Goal: Task Accomplishment & Management: Use online tool/utility

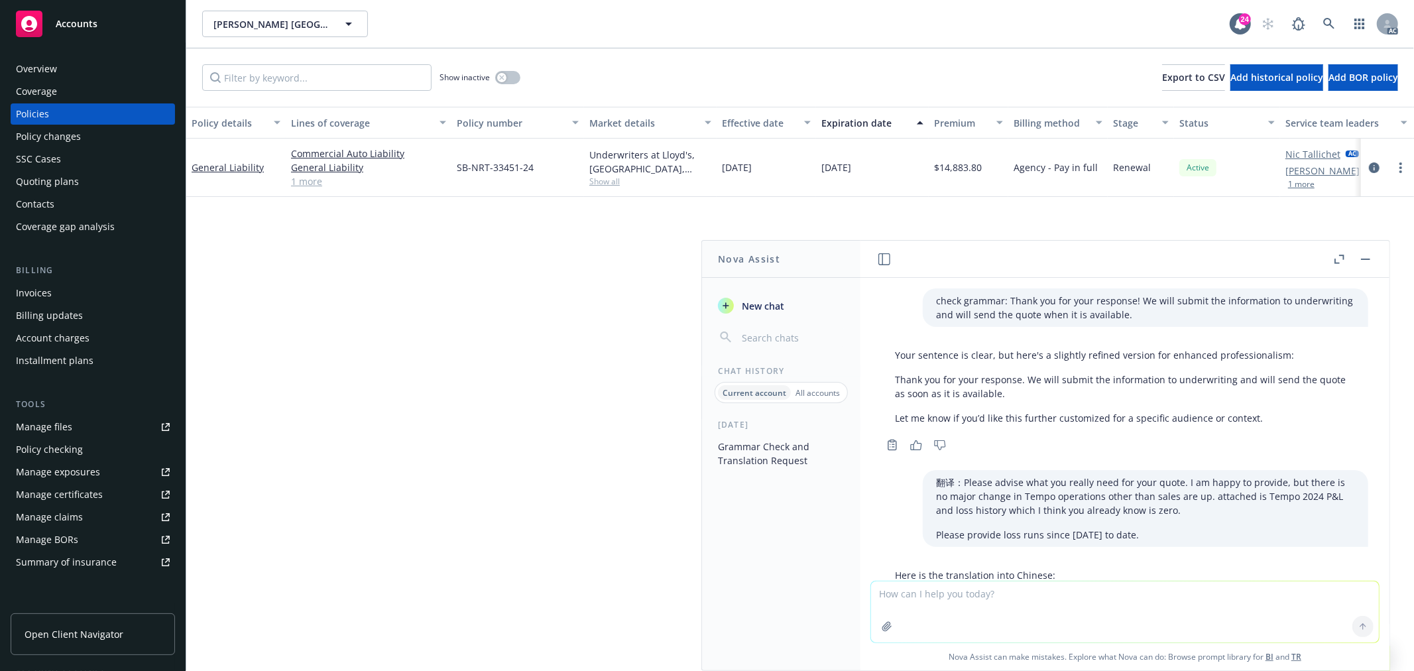
scroll to position [591, 0]
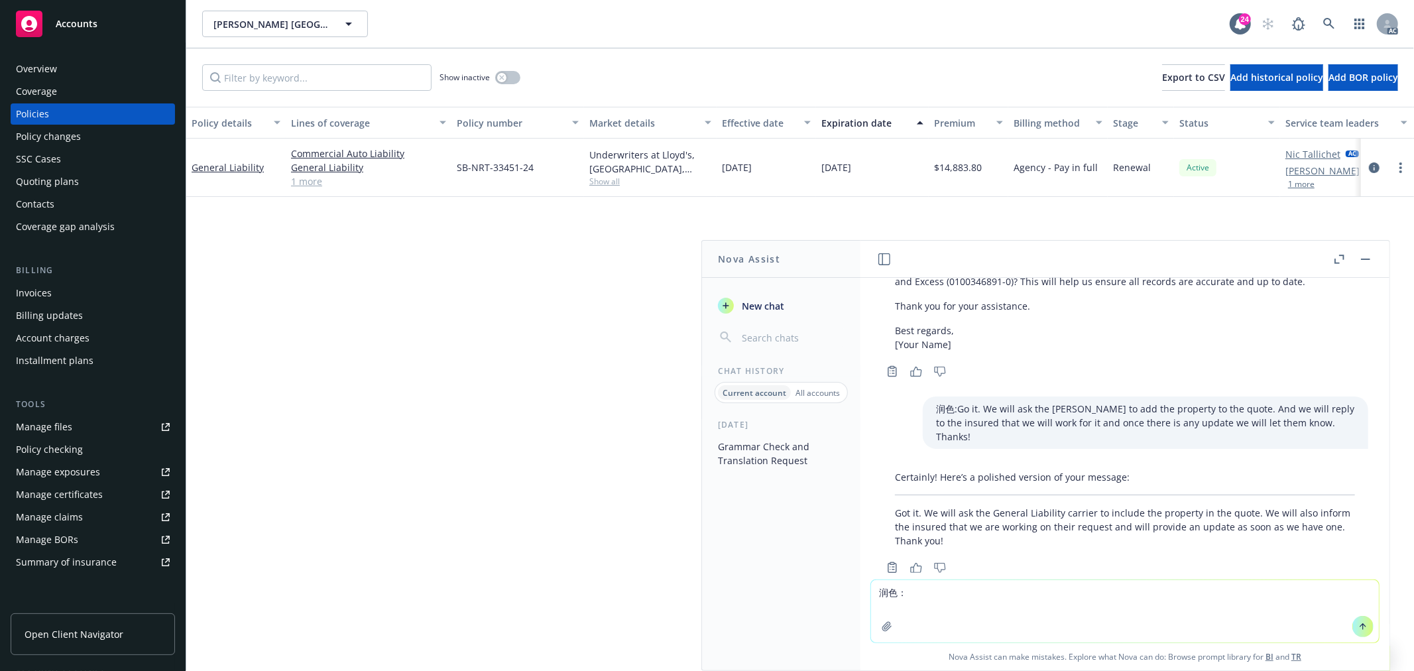
type textarea "润色： We have include the 1 shed in Acord 126 as below. We will send them to the …"
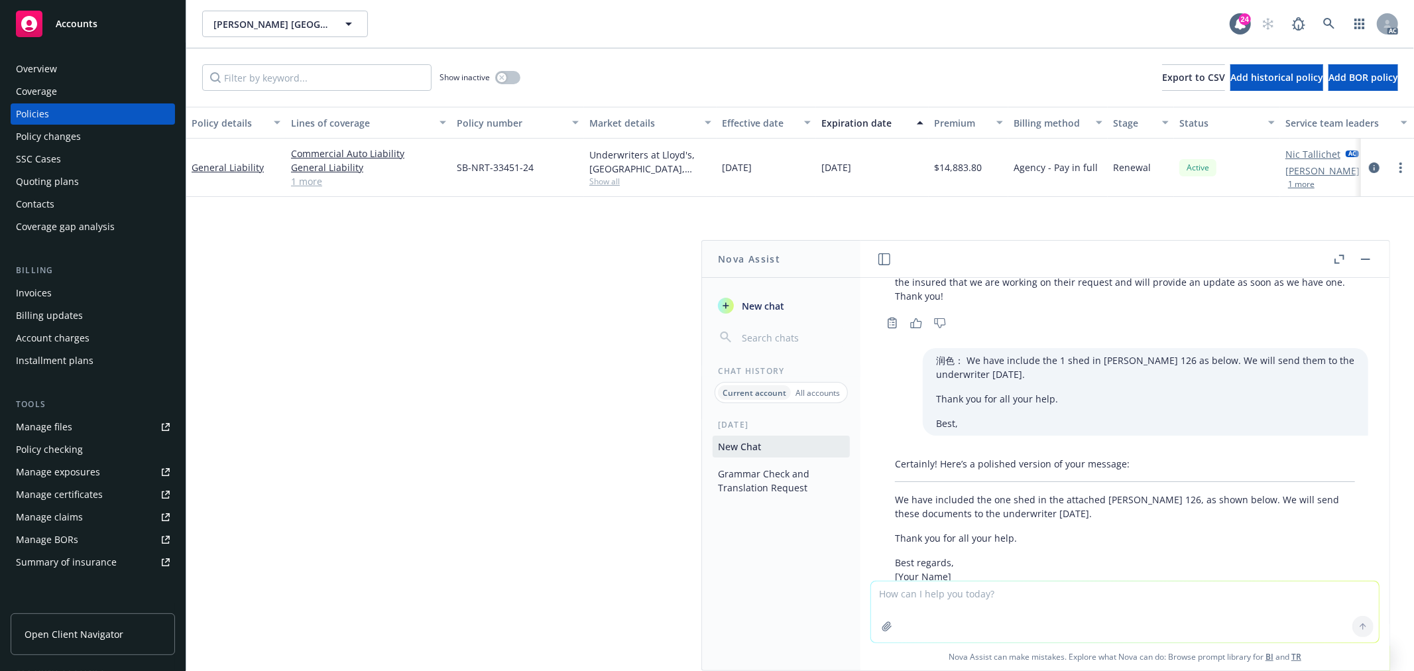
scroll to position [871, 0]
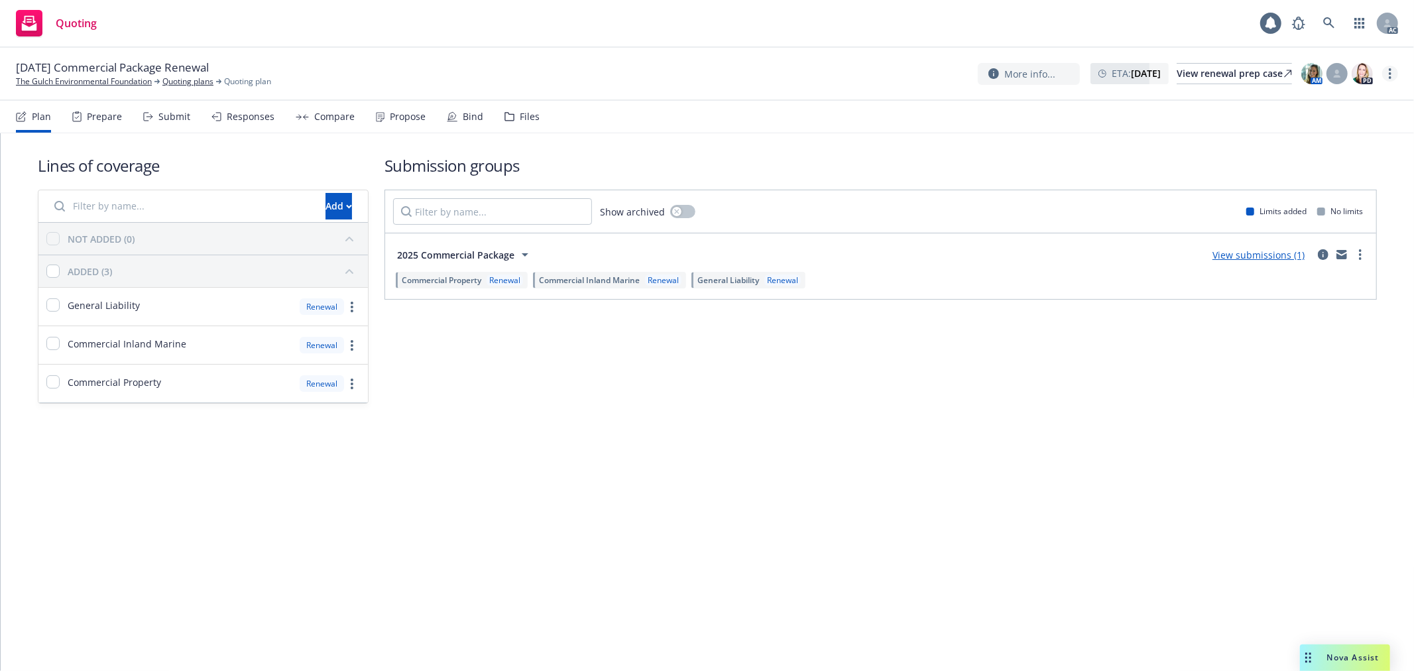
click at [1384, 71] on link "more" at bounding box center [1390, 74] width 16 height 16
click at [1334, 101] on link "Copy logging email" at bounding box center [1324, 101] width 148 height 27
drag, startPoint x: 514, startPoint y: 257, endPoint x: 432, endPoint y: 253, distance: 82.3
click at [432, 253] on span "2025 Commercial Package" at bounding box center [455, 255] width 117 height 14
